Goal: Task Accomplishment & Management: Use online tool/utility

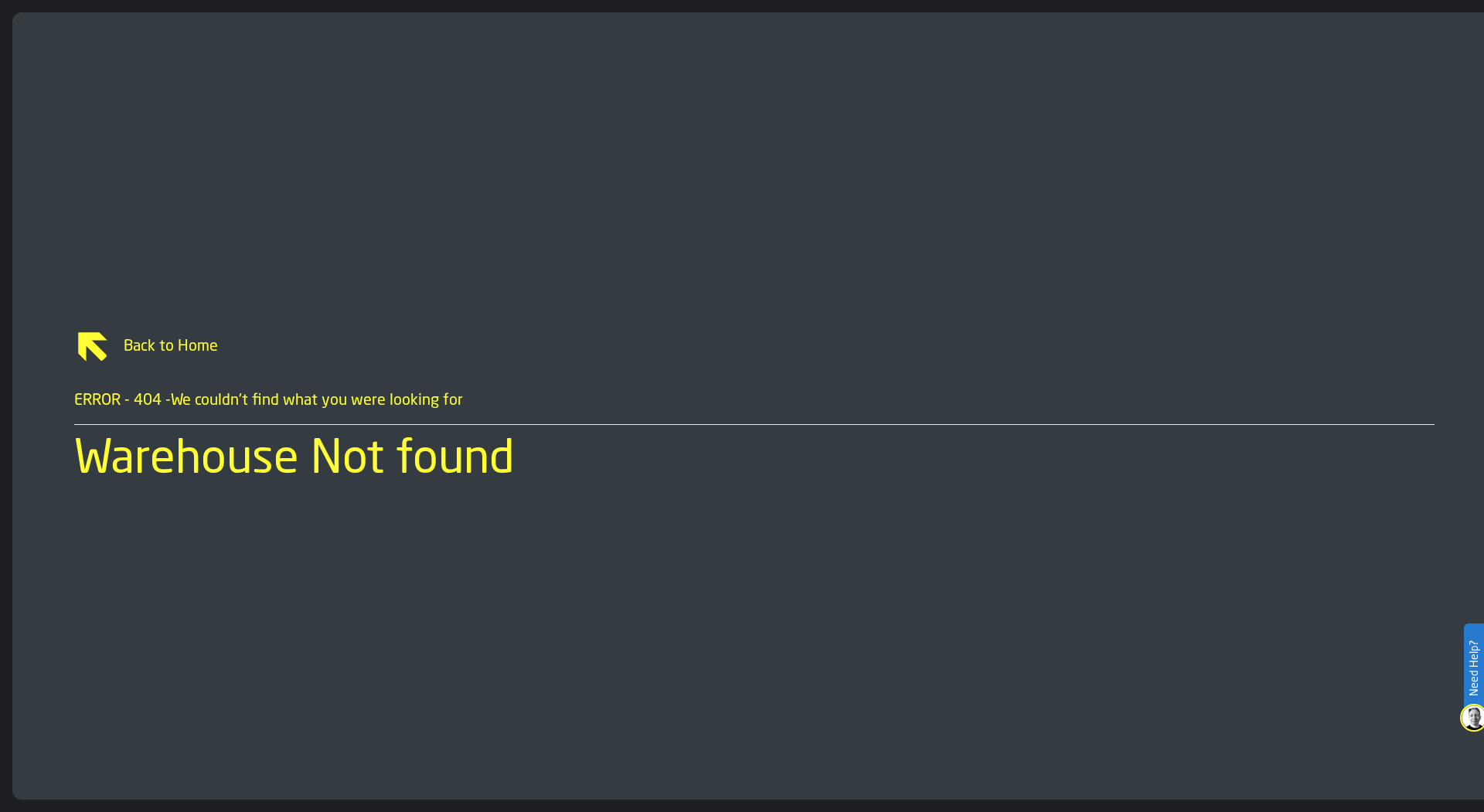
click at [295, 342] on span "Back to Home" at bounding box center [774, 347] width 1324 height 22
click at [269, 100] on div "Back to Home ERROR - 404 - We couldn't find what you were looking for Warehouse…" at bounding box center [754, 406] width 1484 height 788
click at [194, 361] on link "Back to Home" at bounding box center [755, 347] width 1361 height 37
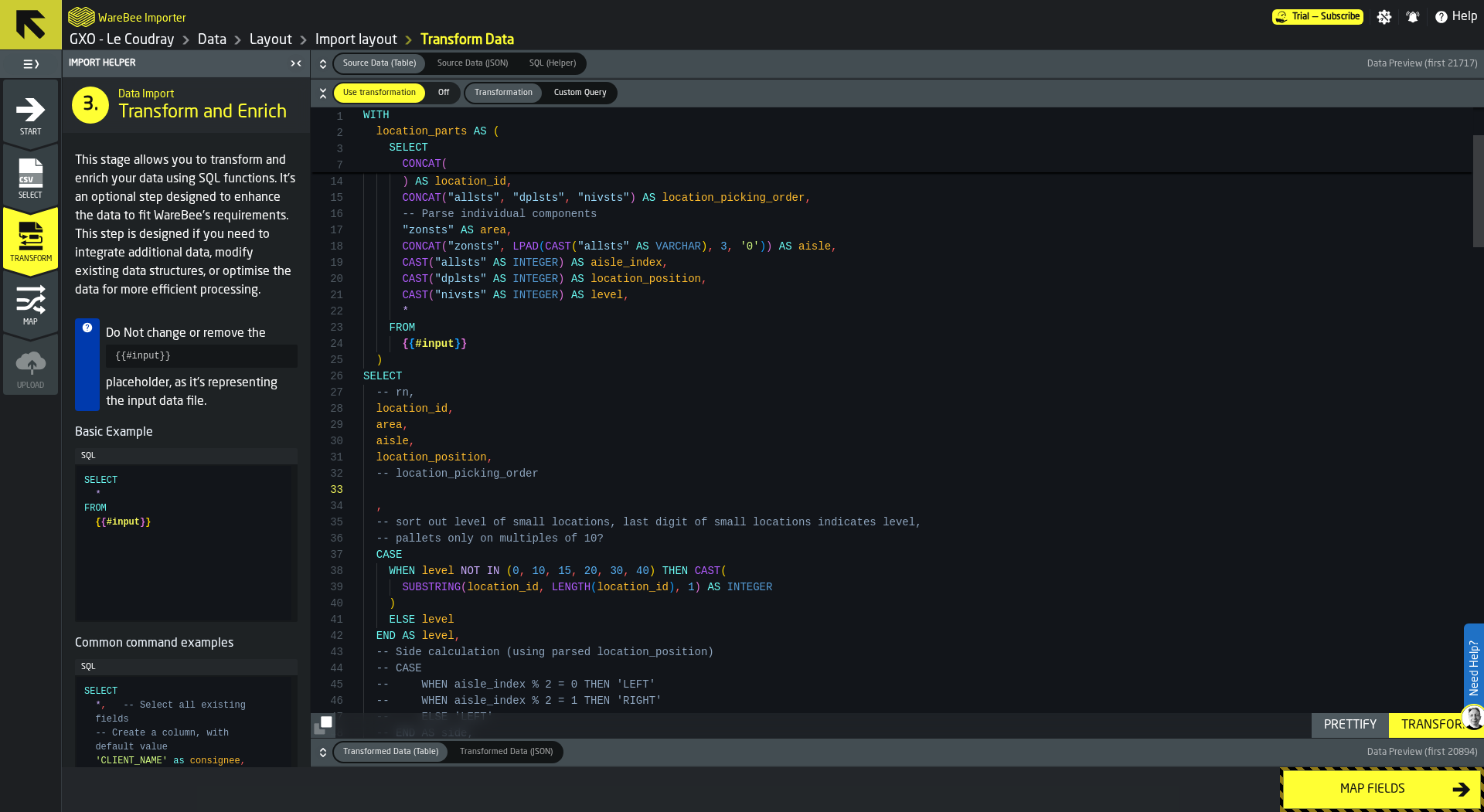
scroll to position [32, 0]
